Goal: Information Seeking & Learning: Learn about a topic

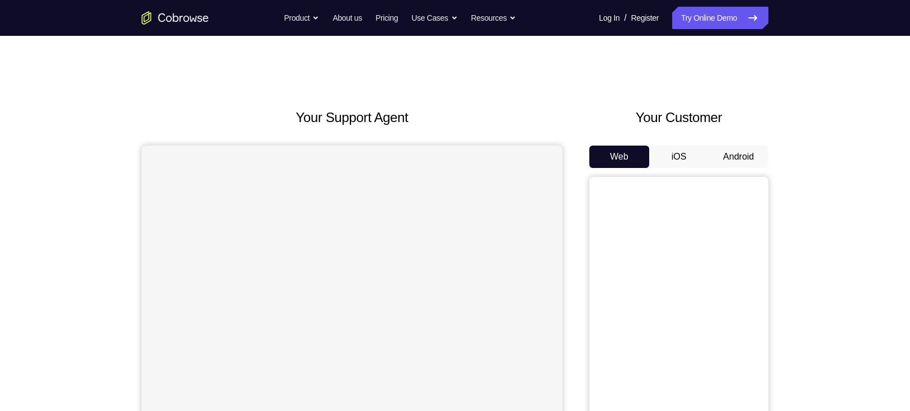
drag, startPoint x: 0, startPoint y: 0, endPoint x: 557, endPoint y: 82, distance: 562.7
click at [557, 82] on div "Your Support Agent Your Customer Web iOS Android Next Steps We’d be happy to gi…" at bounding box center [455, 405] width 716 height 738
click at [675, 166] on button "Android" at bounding box center [738, 156] width 60 height 22
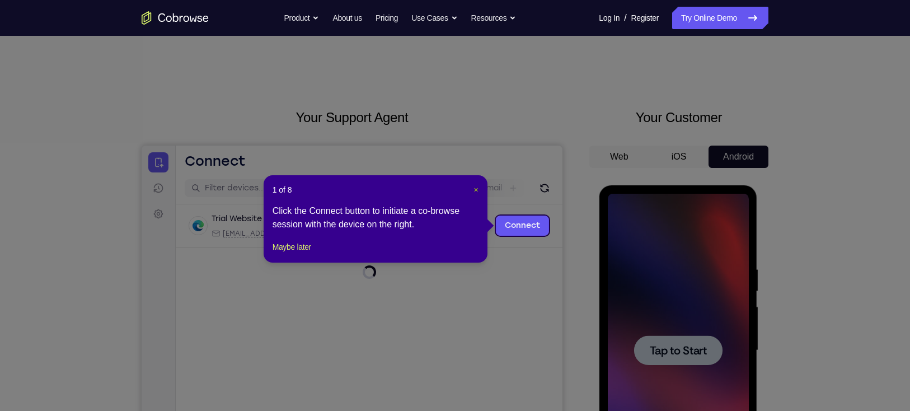
click at [474, 189] on span "×" at bounding box center [475, 189] width 4 height 9
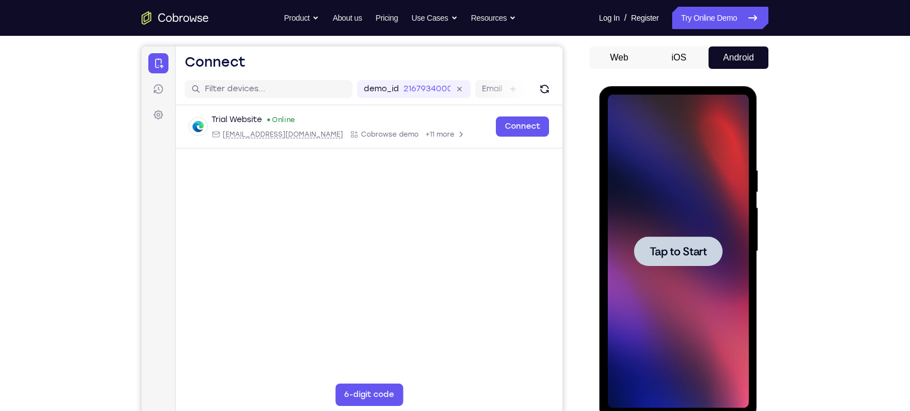
scroll to position [101, 0]
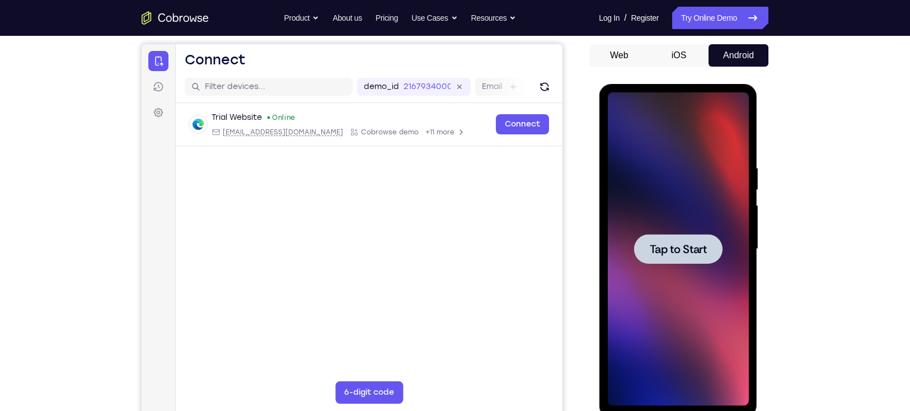
click at [675, 271] on div at bounding box center [677, 248] width 141 height 313
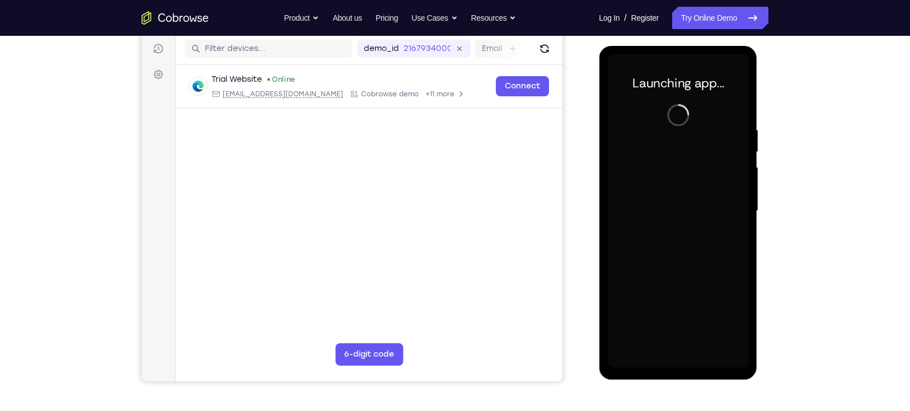
scroll to position [139, 0]
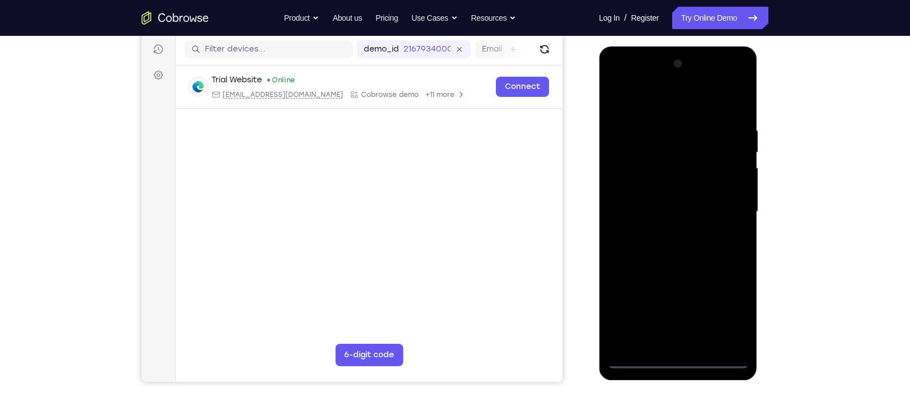
click at [675, 299] on div at bounding box center [677, 211] width 141 height 313
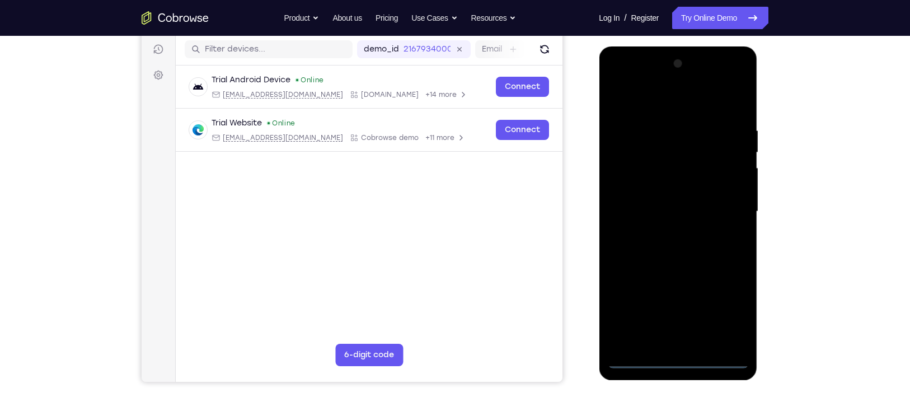
click at [675, 299] on div at bounding box center [677, 211] width 141 height 313
click at [650, 105] on div at bounding box center [677, 211] width 141 height 313
click at [675, 206] on div at bounding box center [677, 211] width 141 height 313
click at [675, 299] on div at bounding box center [677, 211] width 141 height 313
click at [675, 266] on div at bounding box center [677, 211] width 141 height 313
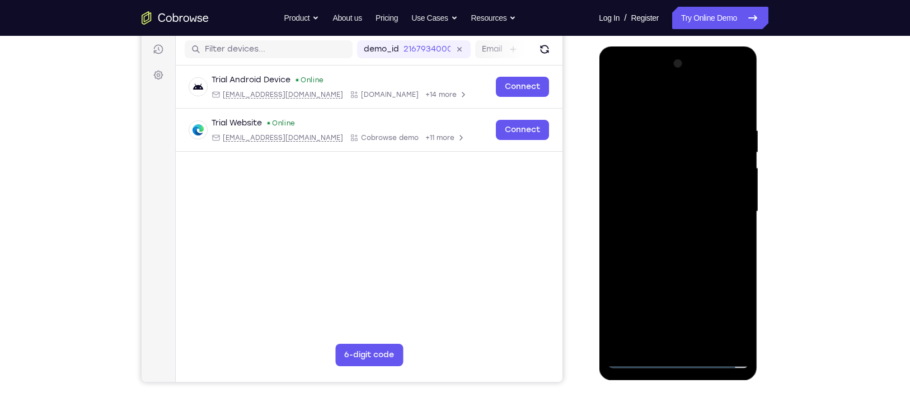
click at [658, 161] on div at bounding box center [677, 211] width 141 height 313
click at [675, 167] on div at bounding box center [677, 211] width 141 height 313
click at [675, 246] on div at bounding box center [677, 211] width 141 height 313
click at [675, 79] on div at bounding box center [677, 211] width 141 height 313
click at [619, 77] on div at bounding box center [677, 211] width 141 height 313
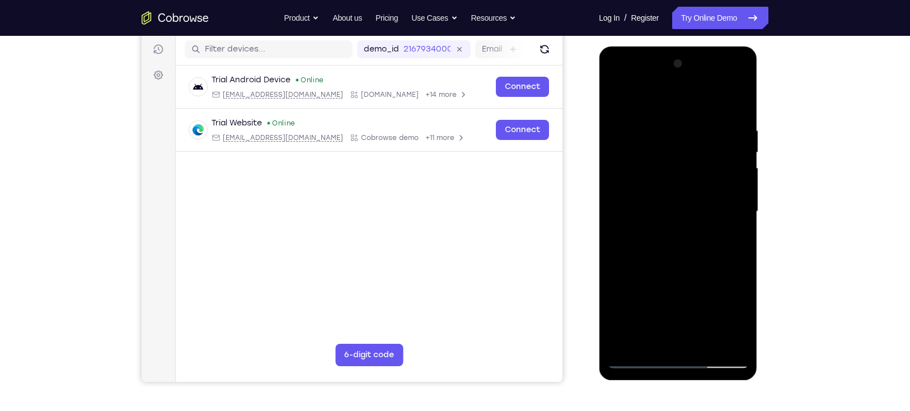
click at [632, 176] on div at bounding box center [677, 211] width 141 height 313
click at [675, 21] on link "Try Online Demo" at bounding box center [720, 18] width 96 height 22
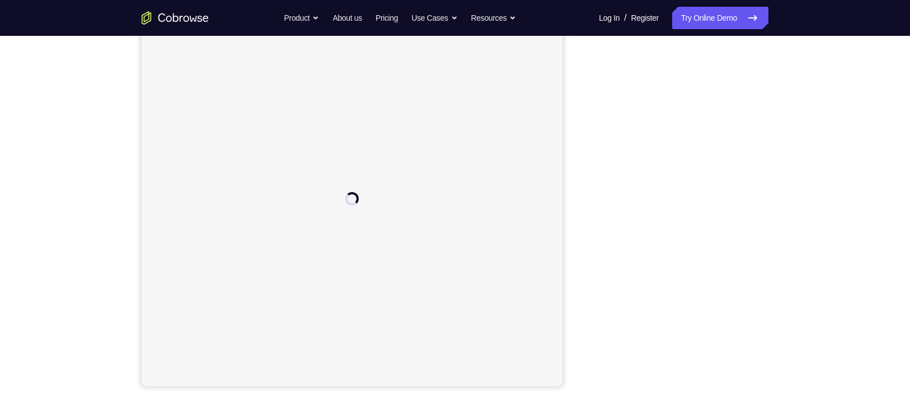
scroll to position [135, 0]
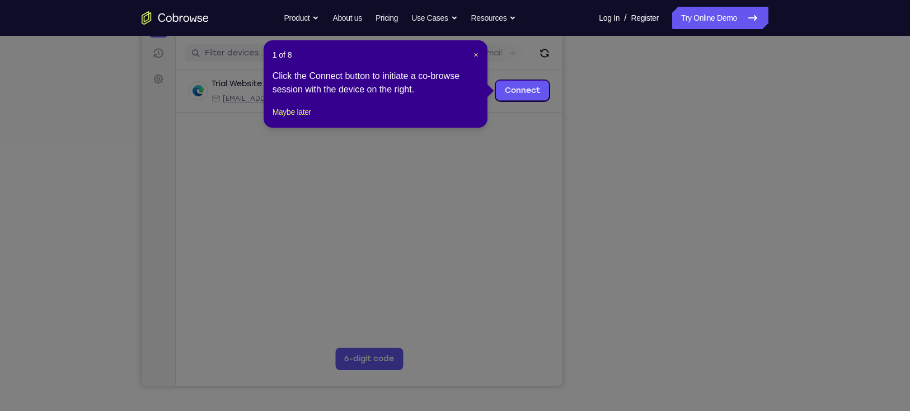
click at [472, 51] on header "1 of 8 ×" at bounding box center [375, 54] width 206 height 11
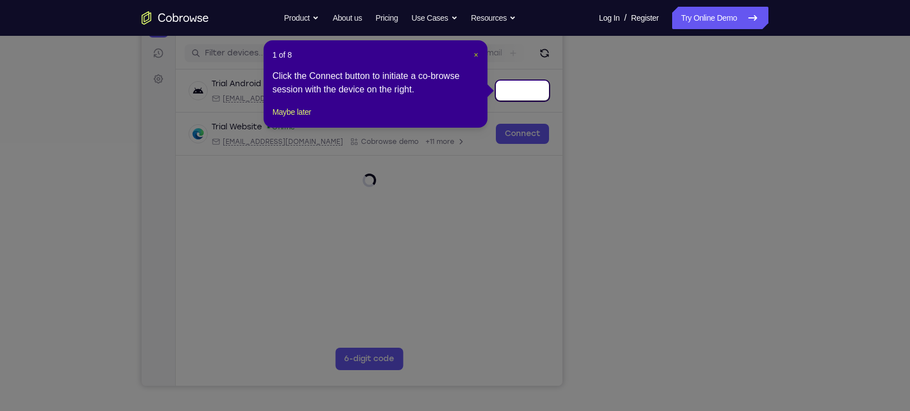
click at [474, 53] on span "×" at bounding box center [475, 54] width 4 height 9
